Goal: Task Accomplishment & Management: Use online tool/utility

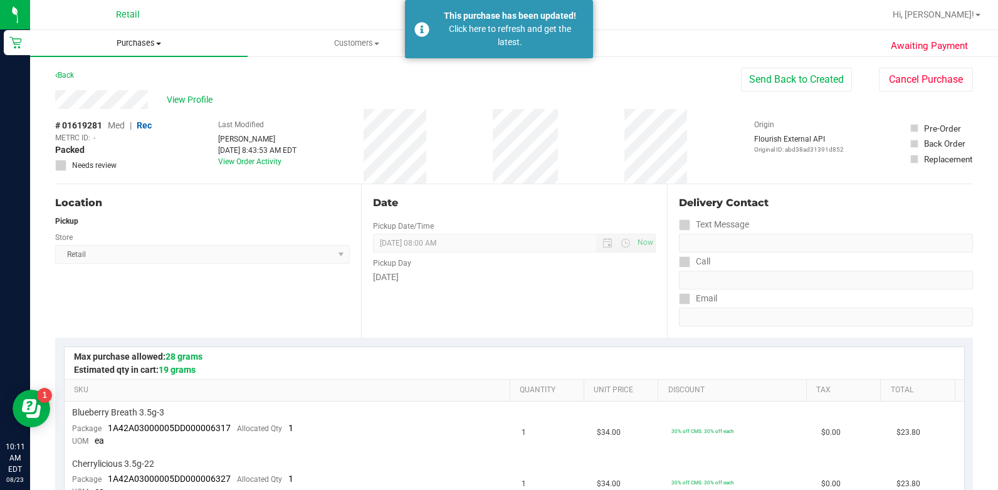
drag, startPoint x: 140, startPoint y: 43, endPoint x: 155, endPoint y: 78, distance: 38.2
click at [140, 44] on span "Purchases" at bounding box center [138, 43] width 217 height 11
click at [154, 107] on li "All purchases" at bounding box center [138, 105] width 217 height 15
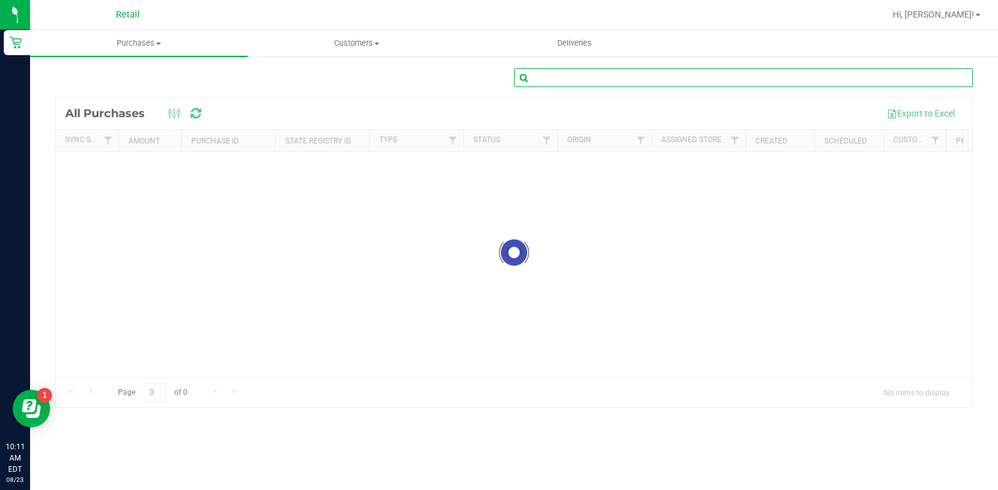
click at [734, 73] on input "text" at bounding box center [743, 77] width 459 height 19
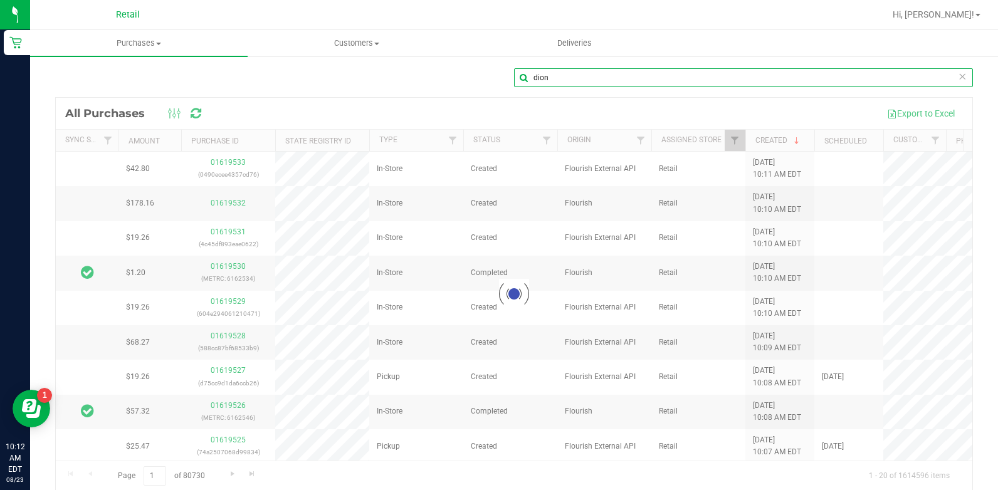
type input "dion"
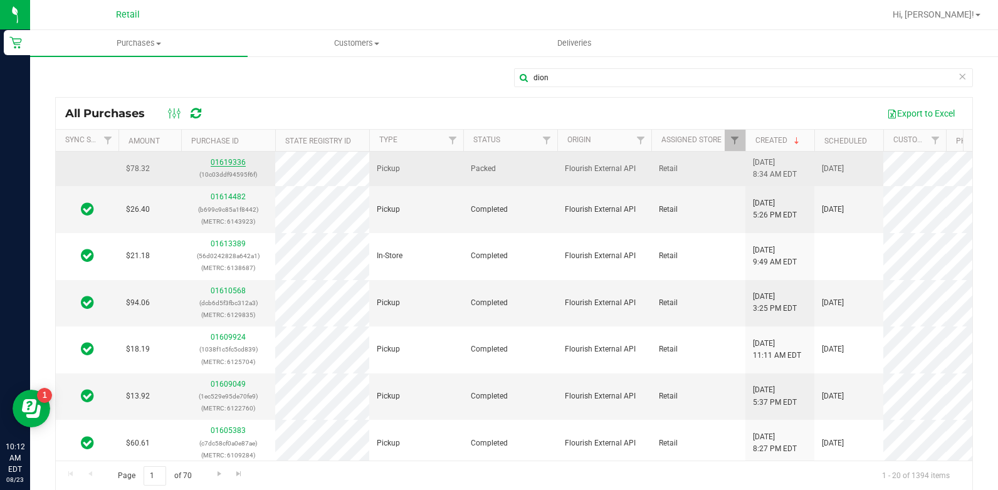
click at [230, 162] on link "01619336" at bounding box center [228, 162] width 35 height 9
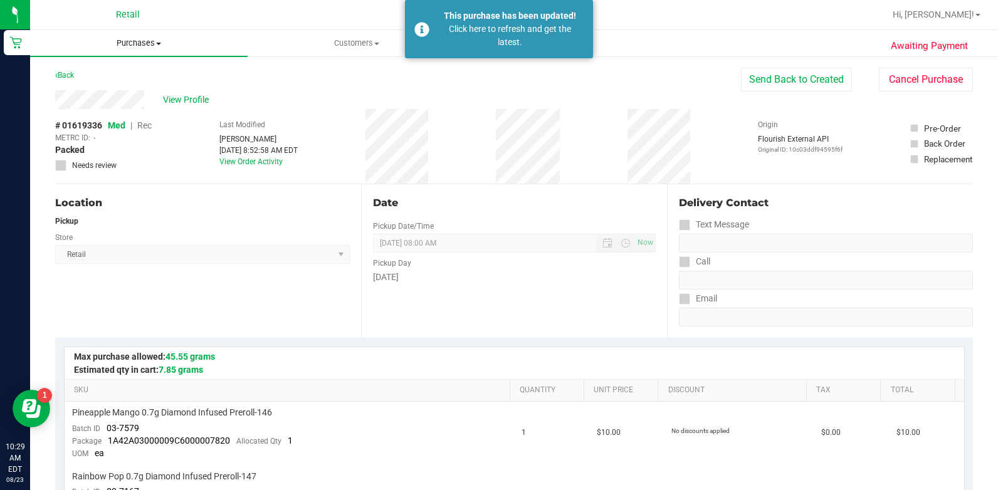
click at [130, 43] on span "Purchases" at bounding box center [138, 43] width 217 height 11
click at [117, 112] on li "All purchases" at bounding box center [138, 105] width 217 height 15
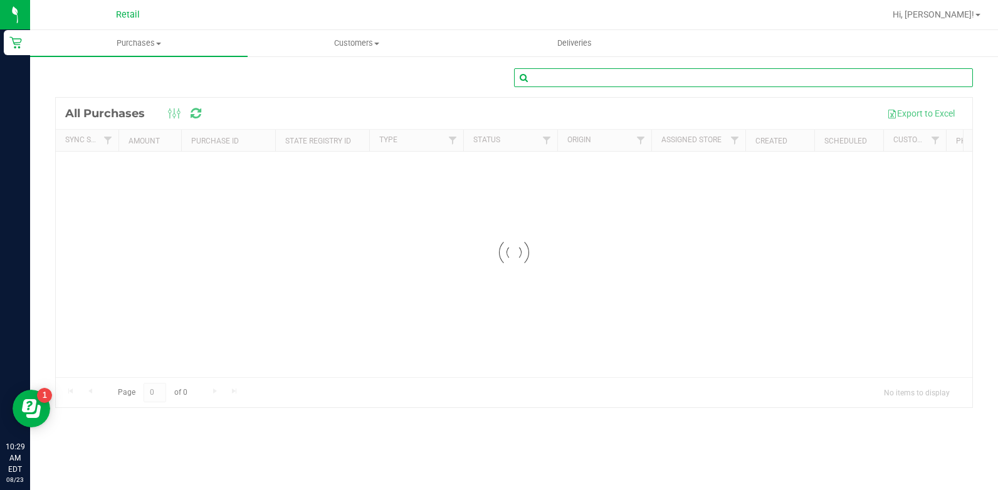
click at [723, 78] on input "text" at bounding box center [743, 77] width 459 height 19
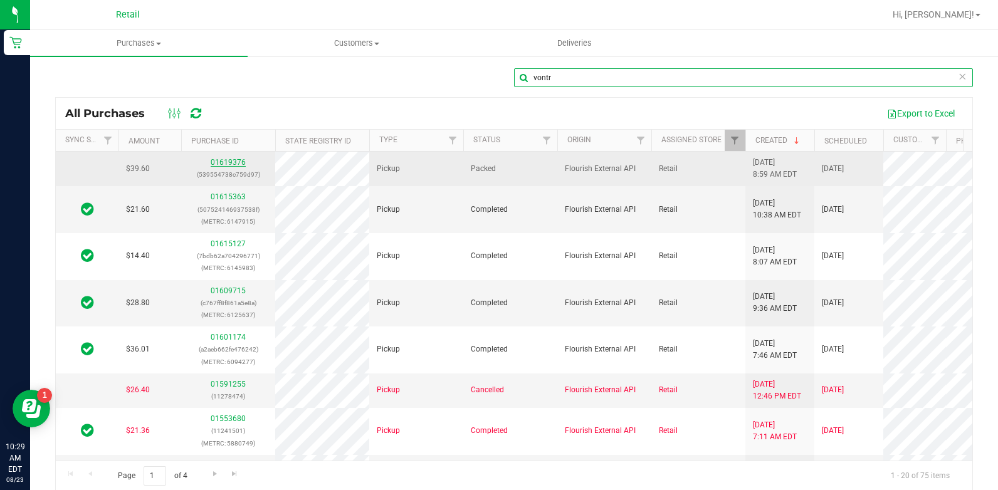
type input "vontr"
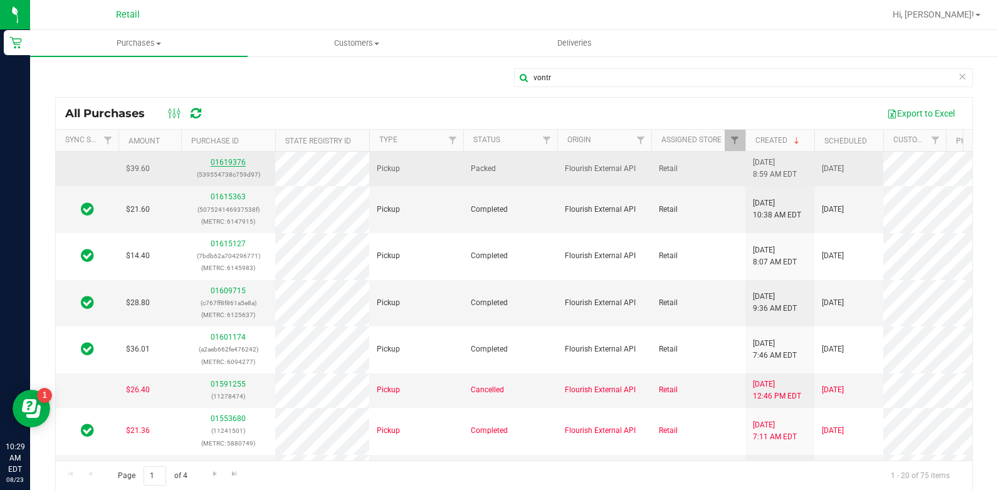
click at [224, 167] on link "01619376" at bounding box center [228, 162] width 35 height 9
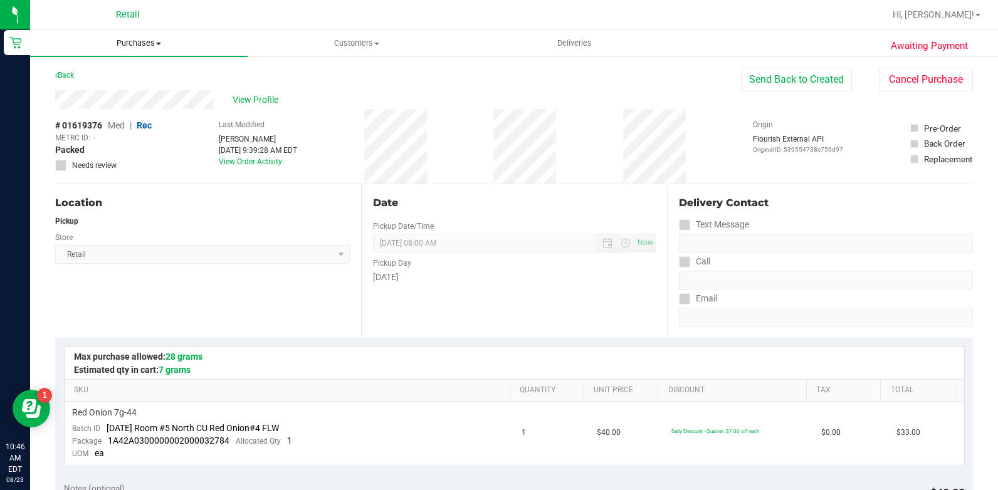
click at [132, 43] on span "Purchases" at bounding box center [138, 43] width 217 height 11
click at [147, 102] on li "All purchases" at bounding box center [138, 105] width 217 height 15
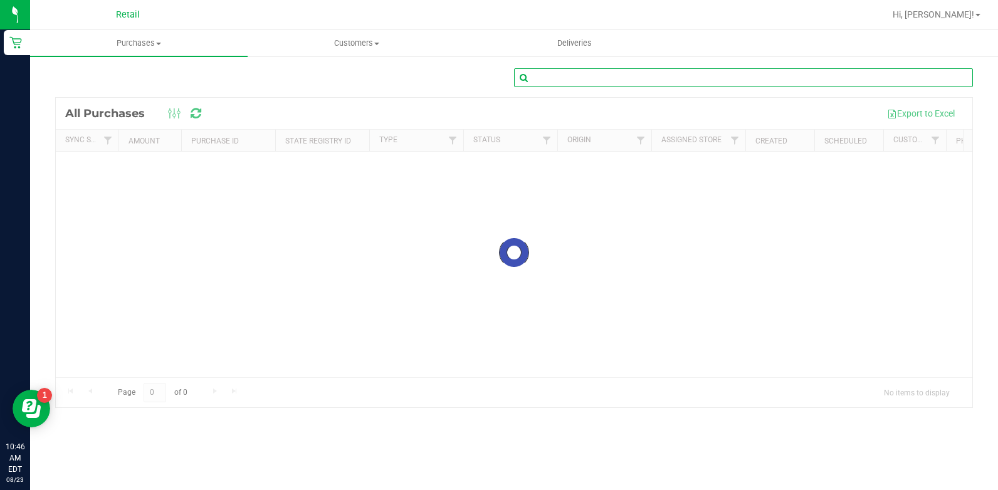
click at [675, 81] on input "text" at bounding box center [743, 77] width 459 height 19
type input "[PERSON_NAME]"
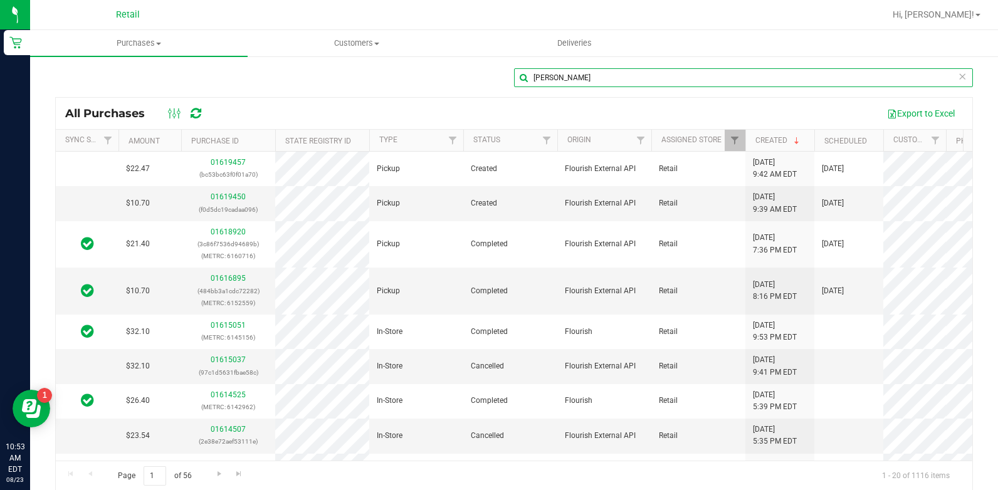
click at [590, 75] on input "[PERSON_NAME]" at bounding box center [743, 77] width 459 height 19
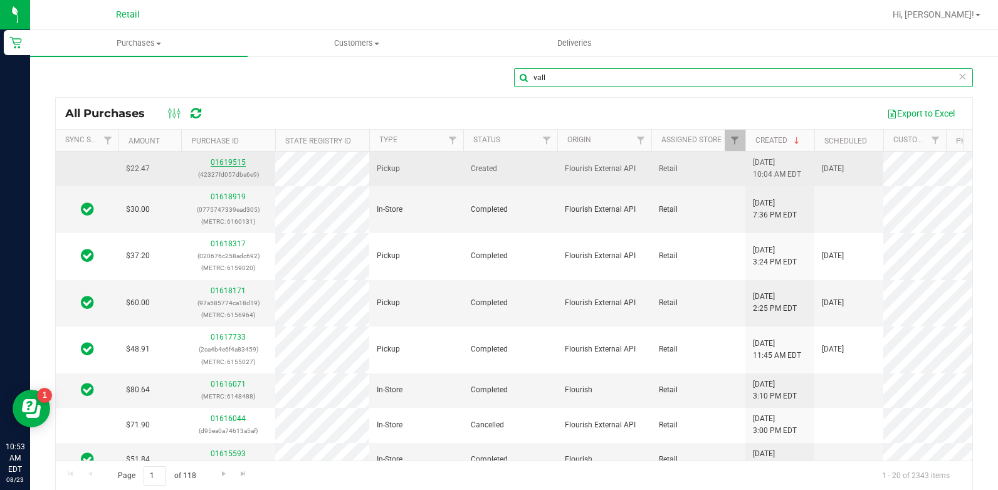
type input "vall"
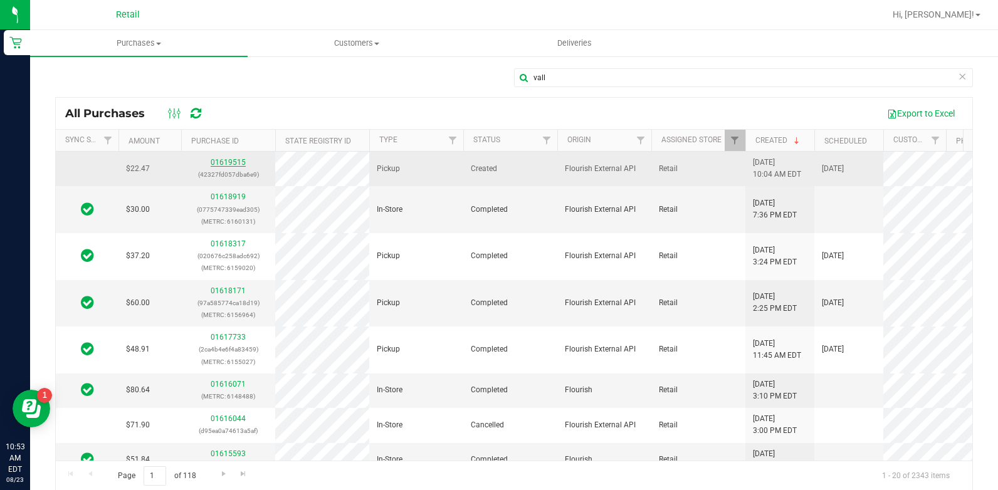
click at [240, 159] on link "01619515" at bounding box center [228, 162] width 35 height 9
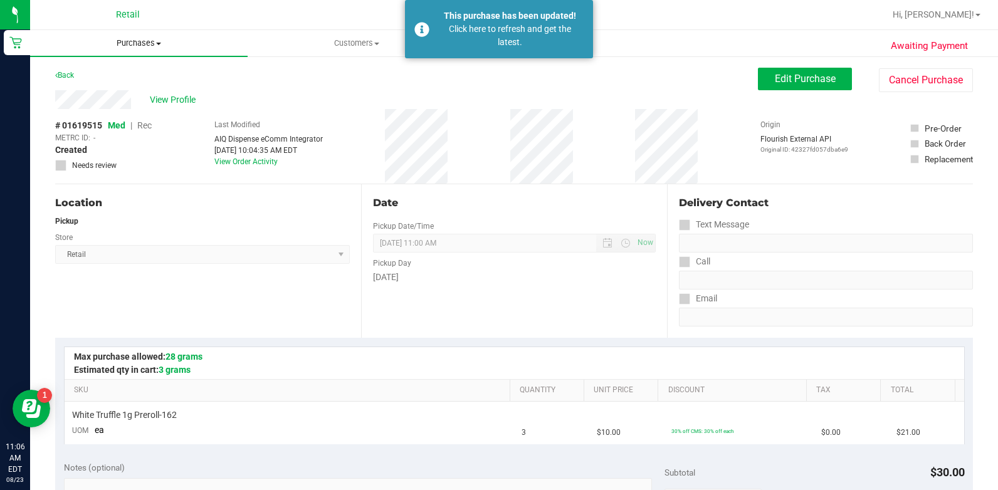
click at [133, 48] on span "Purchases" at bounding box center [138, 43] width 217 height 11
click at [175, 103] on li "All purchases" at bounding box center [138, 105] width 217 height 15
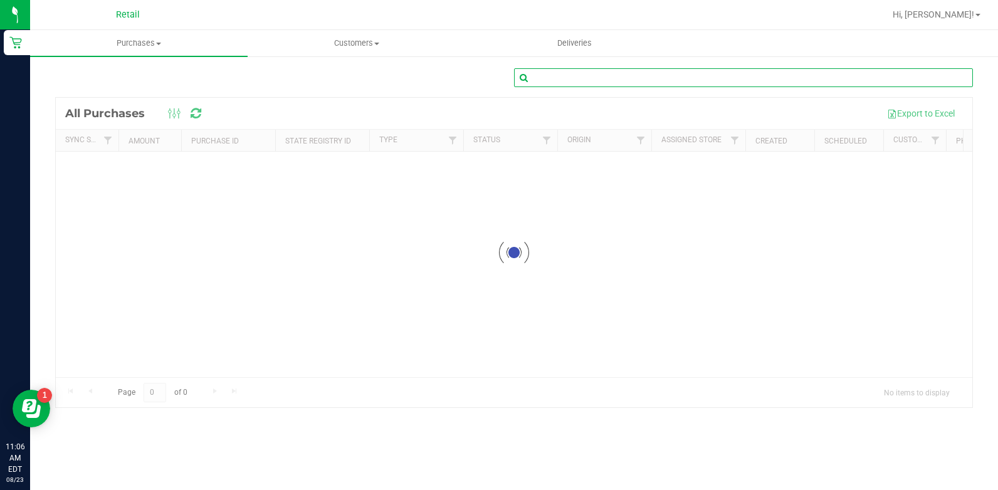
click at [548, 79] on input "text" at bounding box center [743, 77] width 459 height 19
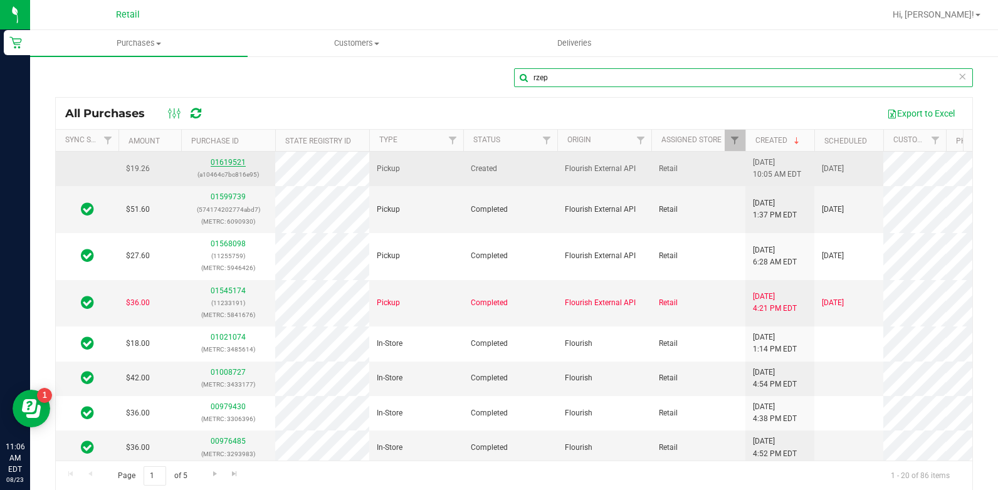
type input "rzep"
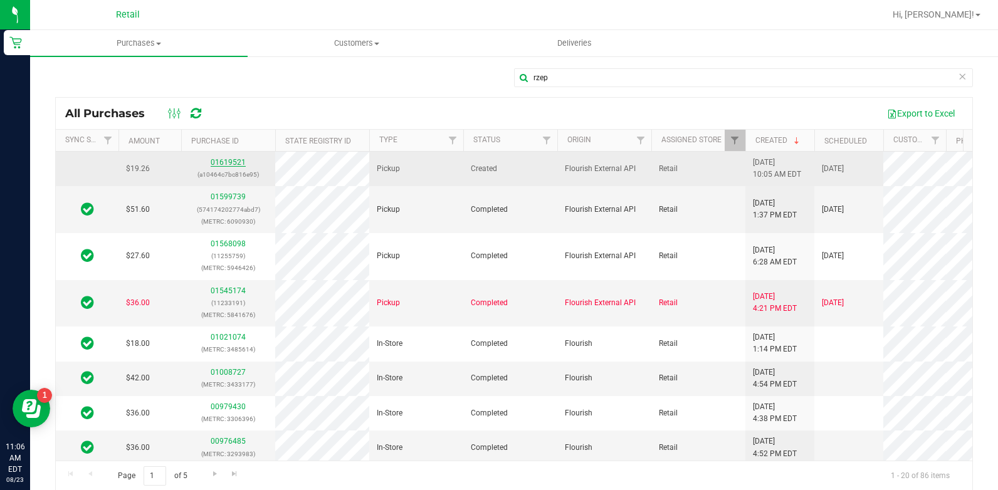
click at [224, 165] on link "01619521" at bounding box center [228, 162] width 35 height 9
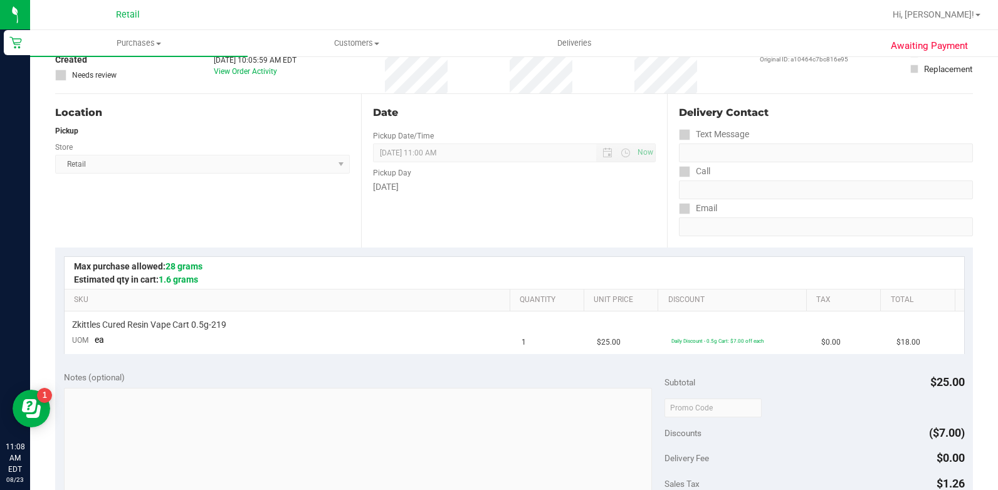
scroll to position [251, 0]
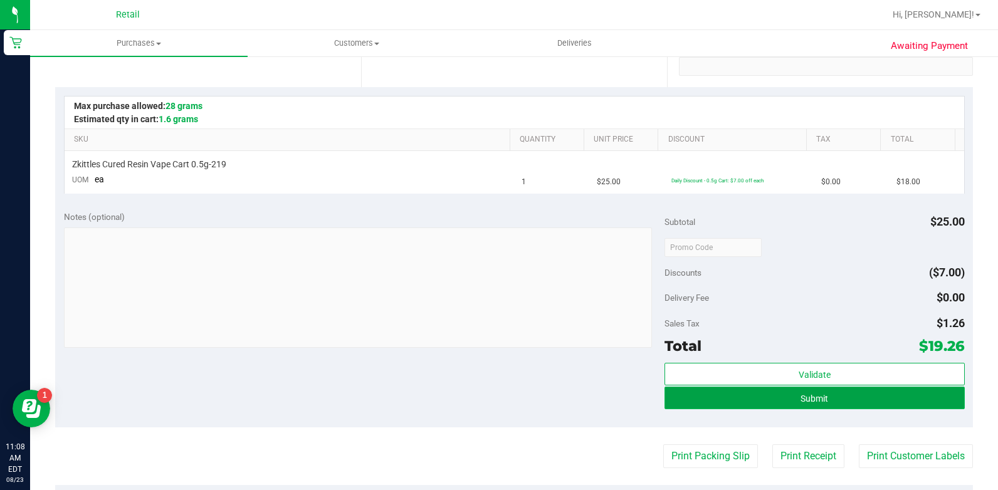
click at [921, 391] on button "Submit" at bounding box center [814, 398] width 300 height 23
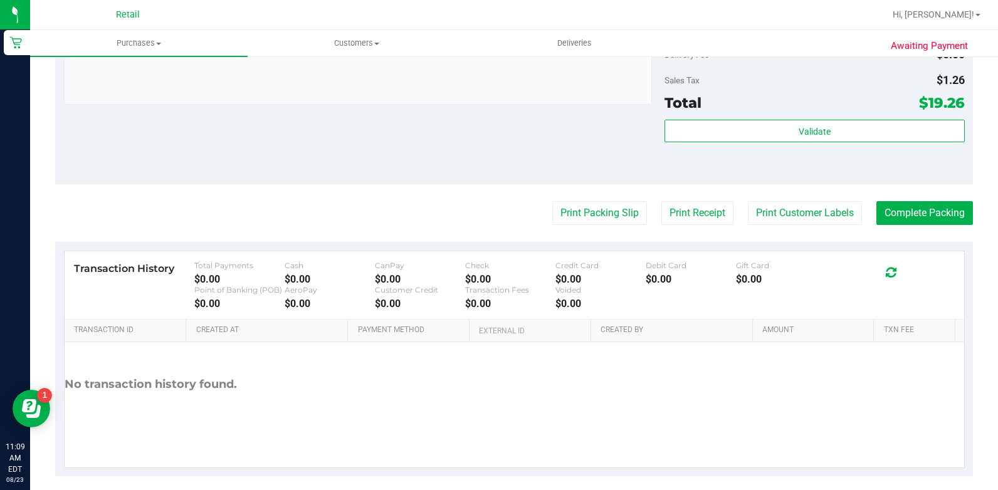
scroll to position [534, 0]
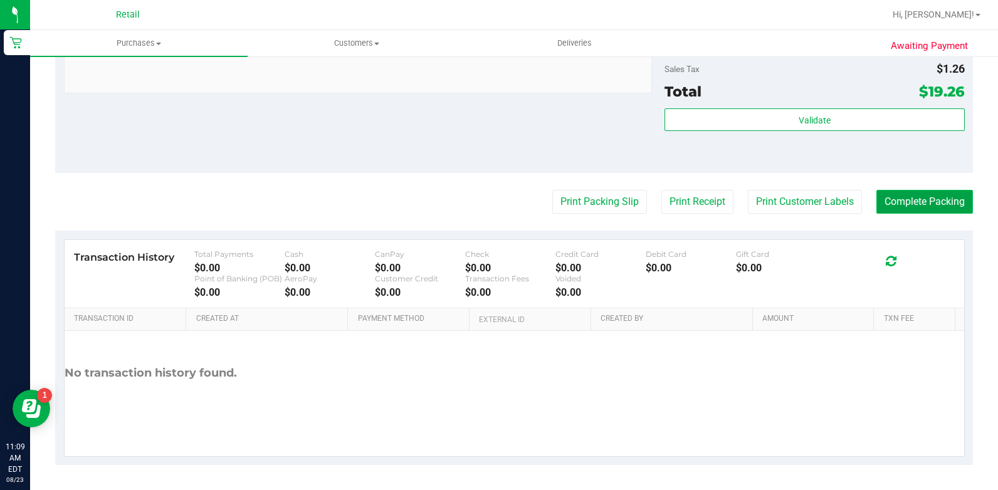
click at [905, 191] on button "Complete Packing" at bounding box center [924, 202] width 96 height 24
